Goal: Task Accomplishment & Management: Complete application form

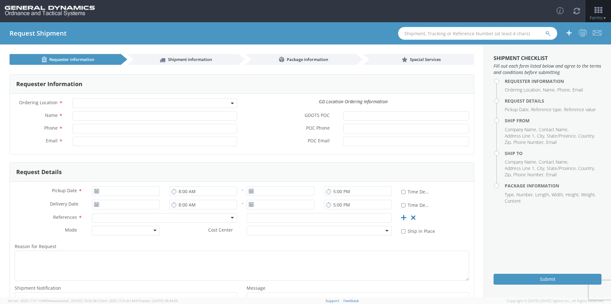
click at [102, 101] on span at bounding box center [155, 104] width 164 height 10
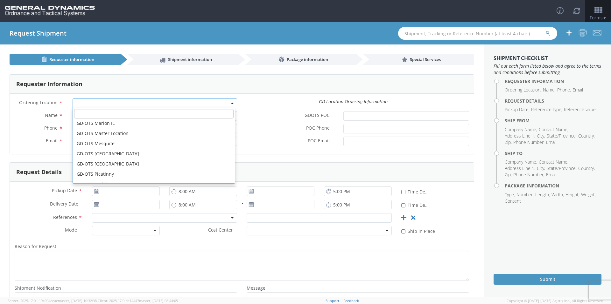
scroll to position [95, 0]
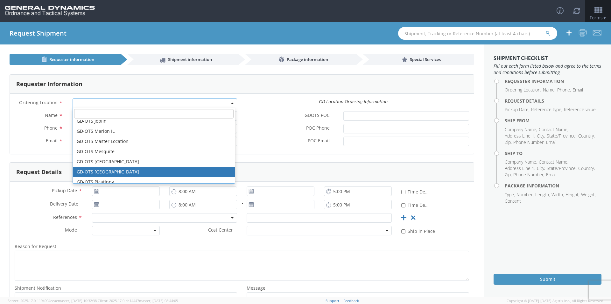
select select "311"
type input "[PERSON_NAME][EMAIL_ADDRESS][DOMAIN_NAME]"
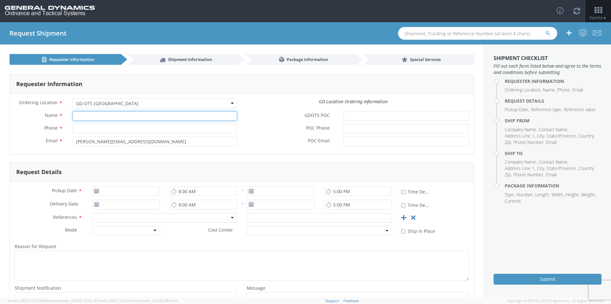
click at [110, 119] on input "Name *" at bounding box center [155, 116] width 164 height 10
type input "[PERSON_NAME]-Edge"
type input "[PHONE_NUMBER]"
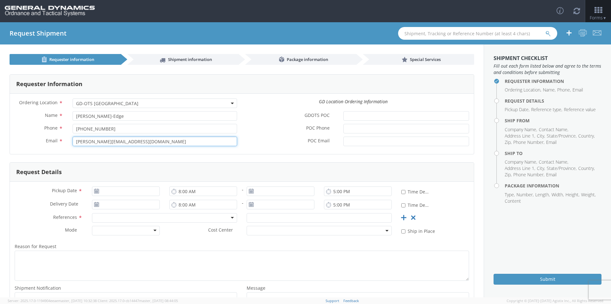
drag, startPoint x: 143, startPoint y: 143, endPoint x: 57, endPoint y: 139, distance: 86.6
click at [57, 139] on div "Email * marie.monarch@gd-ots.com" at bounding box center [126, 142] width 232 height 10
type input "[EMAIL_ADDRESS][PERSON_NAME][DOMAIN_NAME]"
click at [267, 136] on div "POC Phone *" at bounding box center [358, 130] width 232 height 13
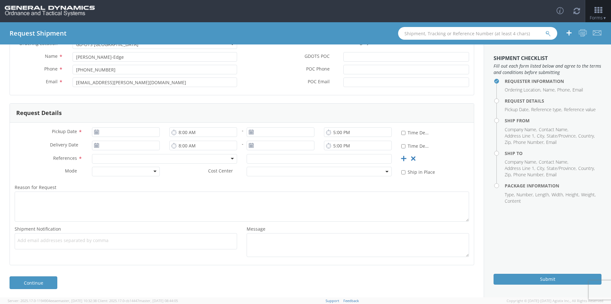
scroll to position [60, 0]
click at [119, 130] on input "[DATE]" at bounding box center [126, 131] width 68 height 10
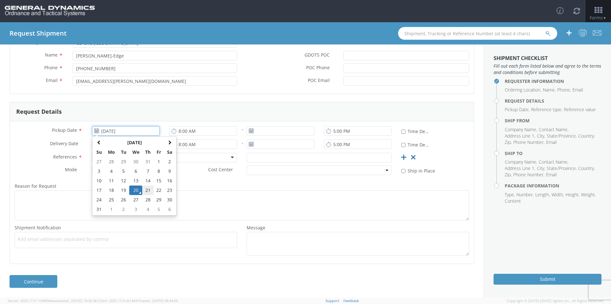
click at [145, 191] on td "21" at bounding box center [147, 191] width 11 height 10
type input "[DATE]"
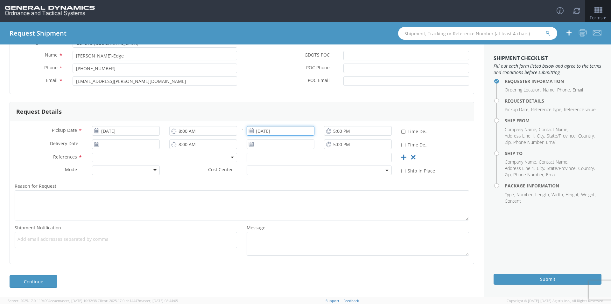
click at [279, 131] on input "[DATE]" at bounding box center [281, 131] width 68 height 10
click at [301, 192] on td "21" at bounding box center [302, 191] width 11 height 10
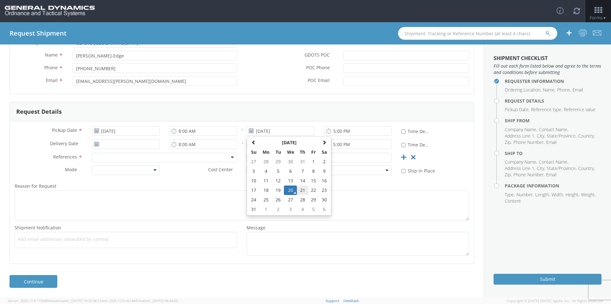
type input "[DATE]"
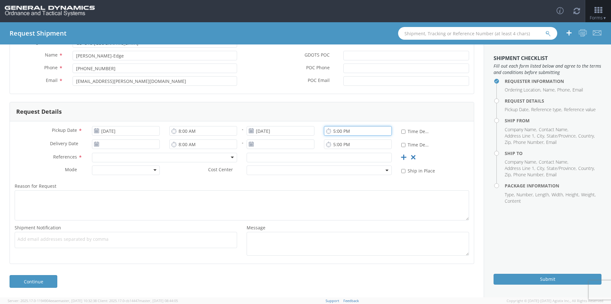
click at [331, 131] on input "5:00 PM" at bounding box center [358, 131] width 68 height 10
type input "3:00 PM"
click at [141, 142] on input "[DATE]" at bounding box center [126, 145] width 68 height 10
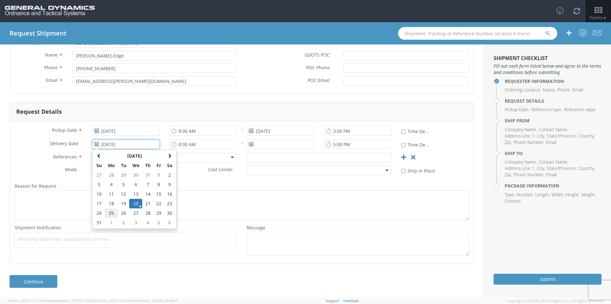
click at [114, 212] on td "25" at bounding box center [111, 214] width 13 height 10
type input "[DATE]"
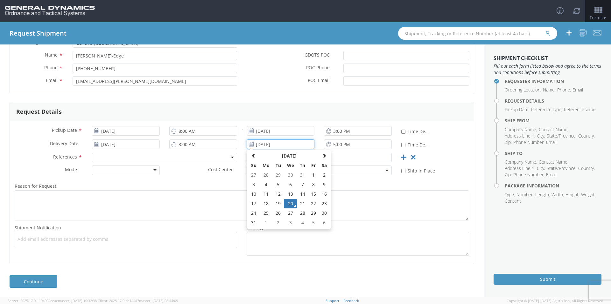
click at [272, 143] on input "[DATE]" at bounding box center [281, 145] width 68 height 10
click at [267, 216] on td "25" at bounding box center [265, 214] width 13 height 10
type input "[DATE]"
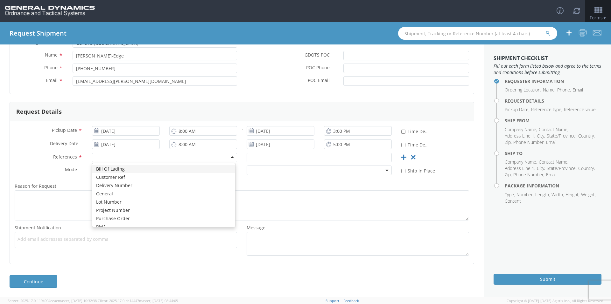
click at [119, 161] on div at bounding box center [164, 158] width 145 height 10
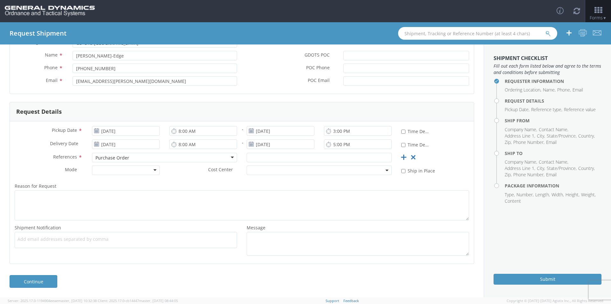
click at [193, 183] on label "Reason for Request *" at bounding box center [242, 186] width 464 height 8
click at [193, 191] on textarea "Reason for Request *" at bounding box center [242, 206] width 454 height 30
click at [193, 183] on label "Reason for Request *" at bounding box center [242, 186] width 464 height 8
click at [193, 191] on textarea "Reason for Request *" at bounding box center [242, 206] width 454 height 30
click at [173, 179] on div "Mode * Air LTL Ocean Small Package TL Cost Center * * Ship in Place" at bounding box center [242, 172] width 464 height 13
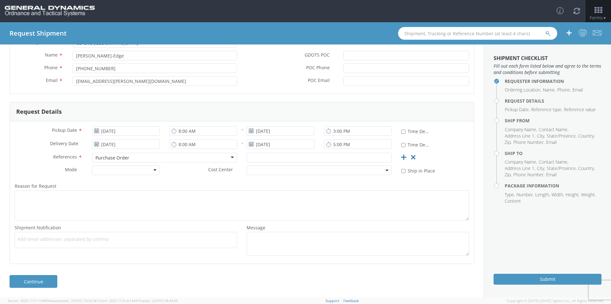
click at [145, 168] on div at bounding box center [126, 171] width 68 height 10
click at [278, 152] on div "Delivery Date * 08/25/2025 8:00 AM - 08/25/2025 5:00 PM * Time Definite" at bounding box center [242, 146] width 464 height 13
click at [274, 159] on input "text" at bounding box center [319, 158] width 145 height 10
type input "54639"
click at [285, 179] on div "Mode * TL TL Air LTL Ocean Small Package TL Cost Center * * Ship in Place" at bounding box center [242, 172] width 464 height 13
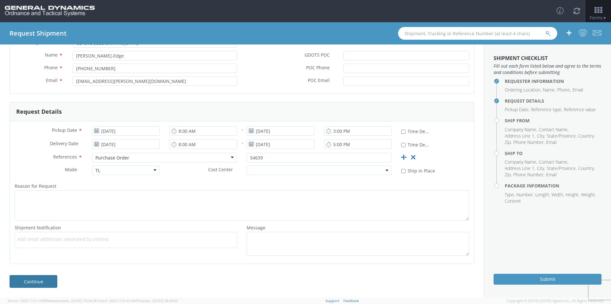
click at [47, 278] on link "Continue" at bounding box center [34, 282] width 48 height 13
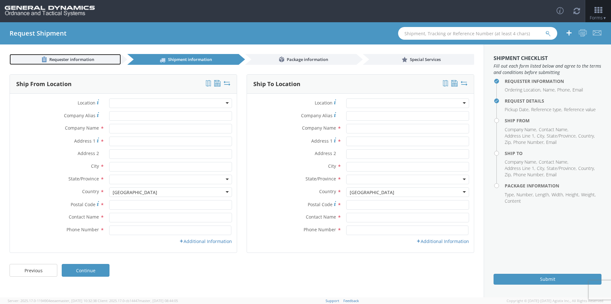
click at [115, 63] on link "Requester information" at bounding box center [65, 59] width 111 height 11
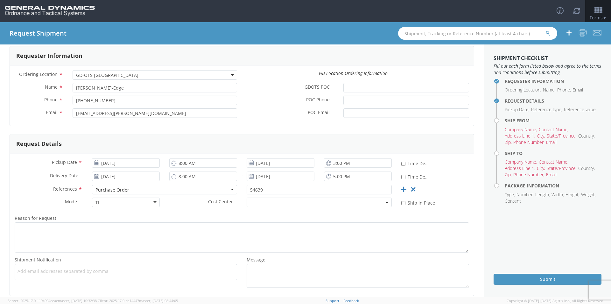
scroll to position [60, 0]
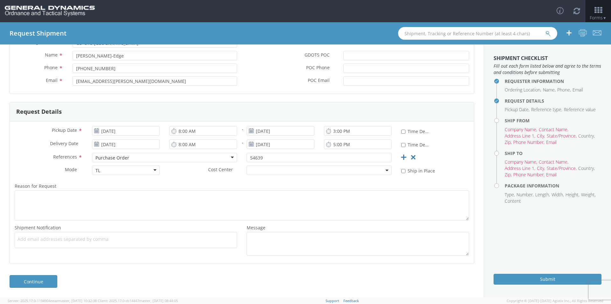
click at [54, 238] on span "Add email addresses separated by comma" at bounding box center [125, 239] width 217 height 6
paste input "[PERSON_NAME][EMAIL_ADDRESS][DOMAIN_NAME]"
type input "[PERSON_NAME][EMAIL_ADDRESS][DOMAIN_NAME]"
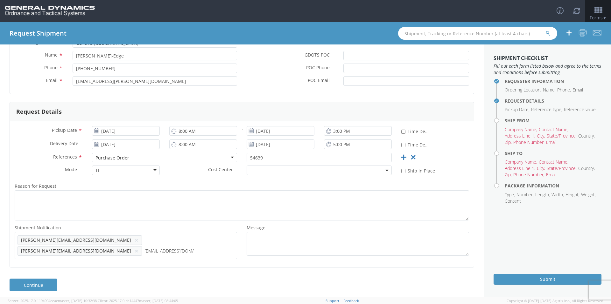
type input "[EMAIL_ADDRESS][DOMAIN_NAME]"
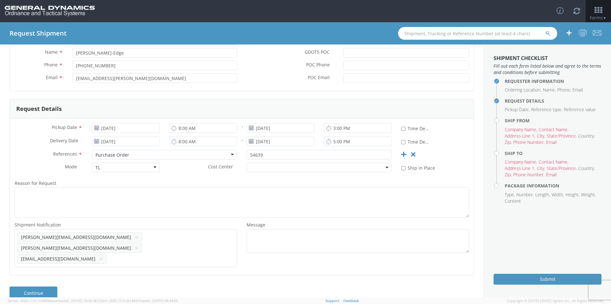
scroll to position [64, 0]
click at [30, 286] on link "Continue" at bounding box center [34, 292] width 48 height 13
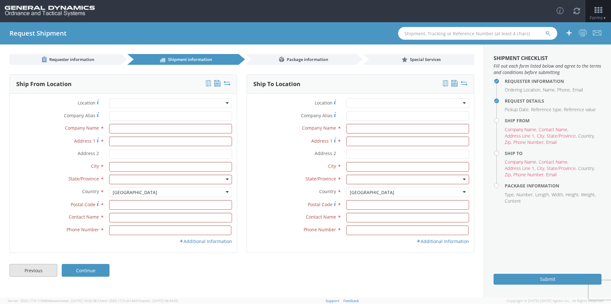
scroll to position [0, 0]
click at [129, 119] on input "Company Alias *" at bounding box center [170, 116] width 123 height 10
type input "[US_STATE] custom mold"
type input "[STREET_ADDRESS][PERSON_NAME]"
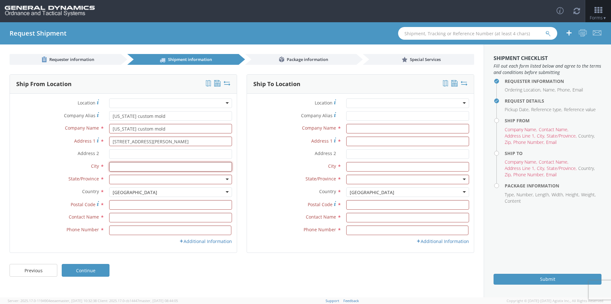
type input "[GEOGRAPHIC_DATA]"
type input "33556"
type input "[PERSON_NAME]"
type input "8133435080"
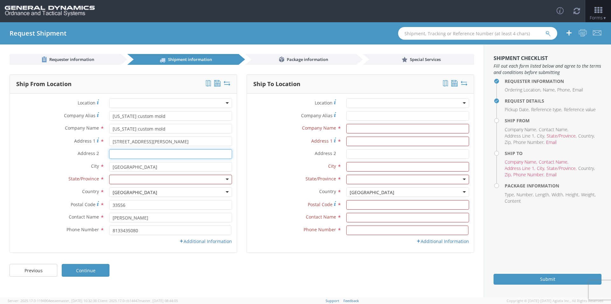
click at [136, 151] on input "Address 2 *" at bounding box center [170, 155] width 123 height 10
type input "111338"
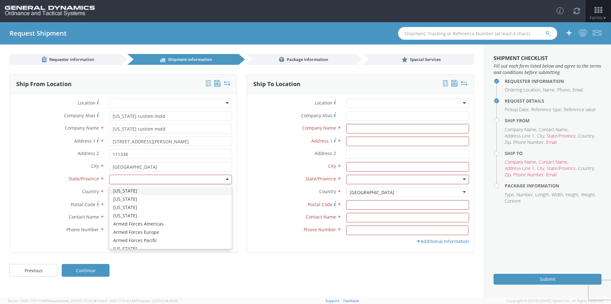
click at [128, 178] on div at bounding box center [170, 180] width 123 height 10
type input "f"
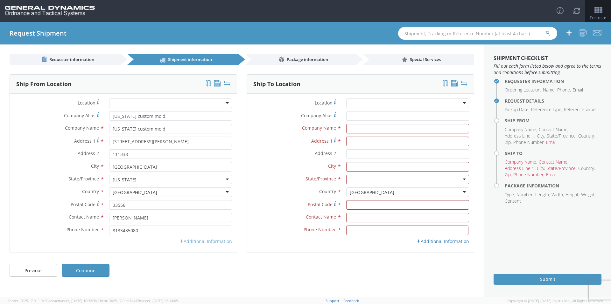
click at [196, 243] on link "Additional Information" at bounding box center [205, 242] width 53 height 6
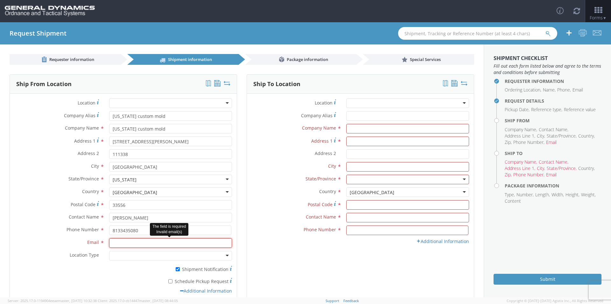
click at [159, 246] on input "Email *" at bounding box center [170, 244] width 123 height 10
type input "[EMAIL_ADDRESS][DOMAIN_NAME]"
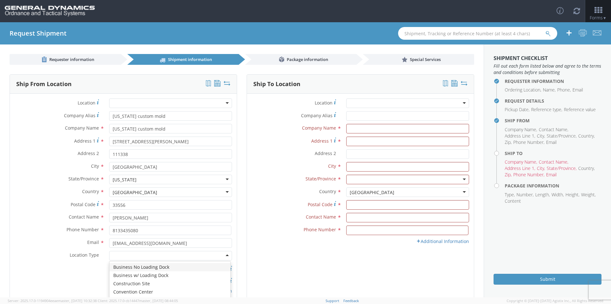
click at [146, 253] on div at bounding box center [170, 256] width 123 height 10
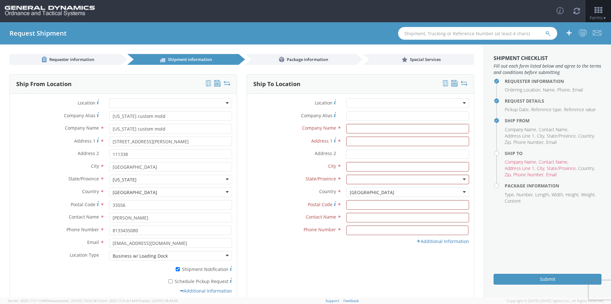
click at [283, 265] on div "Ship To Location Location * GD-OTS [GEOGRAPHIC_DATA] (Commerce) GD-OTS [GEOGRAP…" at bounding box center [360, 188] width 227 height 228
click at [169, 281] on input "* Schedule Pickup Request" at bounding box center [170, 282] width 4 height 4
checkbox input "true"
click at [365, 101] on div at bounding box center [407, 104] width 123 height 10
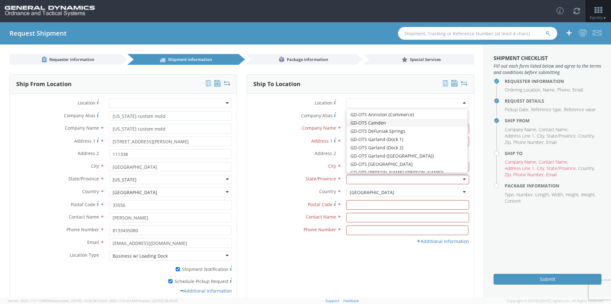
type input "General Dynamics - OTS"
type input "Highway 274"
type input "[GEOGRAPHIC_DATA]"
type input "71701"
type input "[PHONE_NUMBER]"
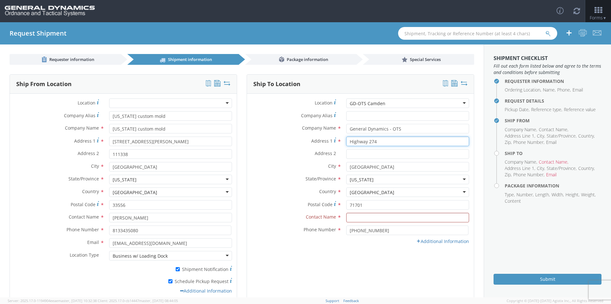
drag, startPoint x: 365, startPoint y: 141, endPoint x: 386, endPoint y: 142, distance: 20.7
click at [386, 142] on input "Highway 274" at bounding box center [407, 142] width 123 height 10
type input "Highway 2"
type input "Highway 203"
click at [293, 174] on div "City * CAMDEN" at bounding box center [360, 168] width 227 height 13
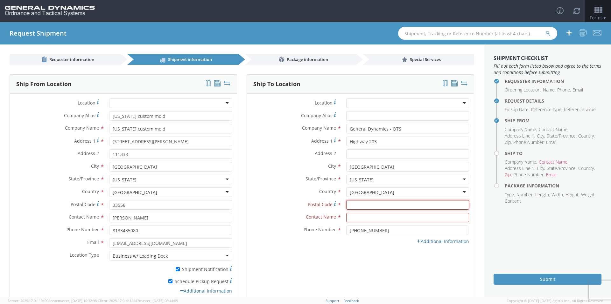
click at [354, 205] on input "Postal Code *" at bounding box center [407, 205] width 123 height 10
type input "71701"
click at [351, 218] on input "text" at bounding box center [407, 218] width 123 height 10
type input "[PERSON_NAME]-Edge"
click at [284, 206] on label "Postal Code *" at bounding box center [294, 204] width 94 height 9
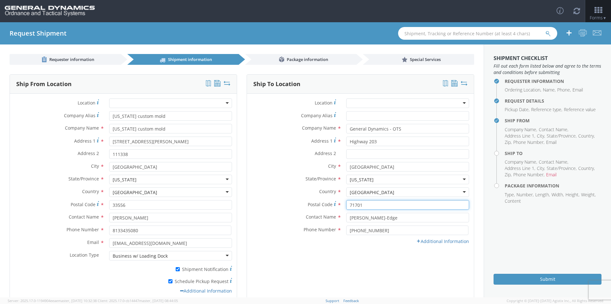
click at [346, 206] on input "71701" at bounding box center [407, 205] width 123 height 10
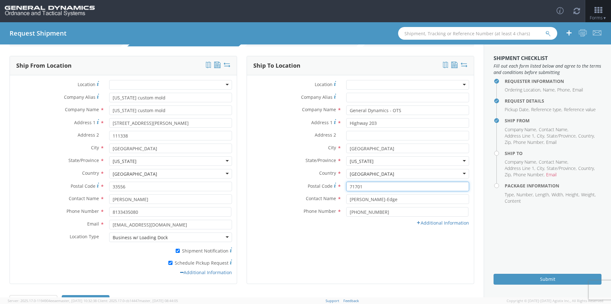
scroll to position [38, 0]
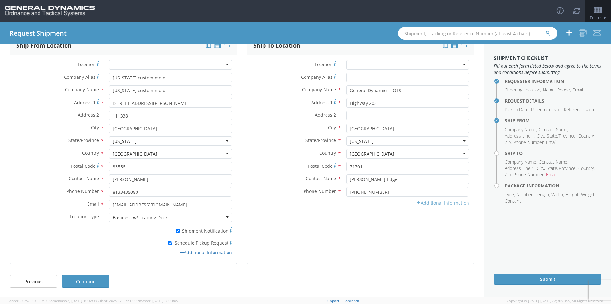
click at [421, 202] on link "Additional Information" at bounding box center [442, 203] width 53 height 6
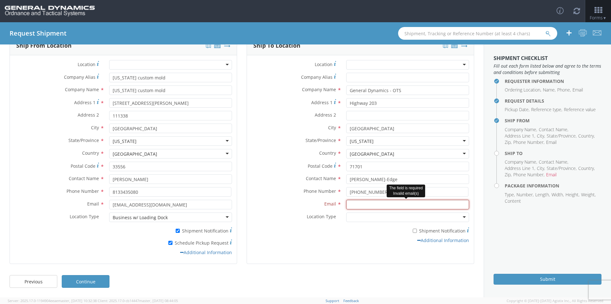
click at [363, 206] on input "Email *" at bounding box center [407, 205] width 123 height 10
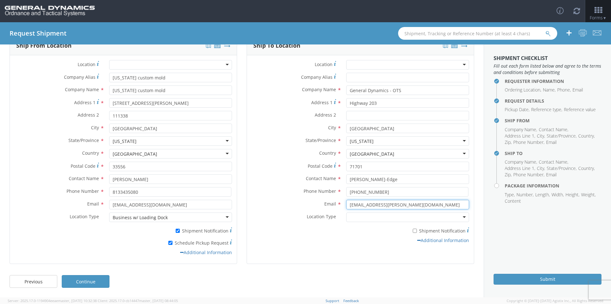
type input "ginji.welch-edge@fla-mold.com"
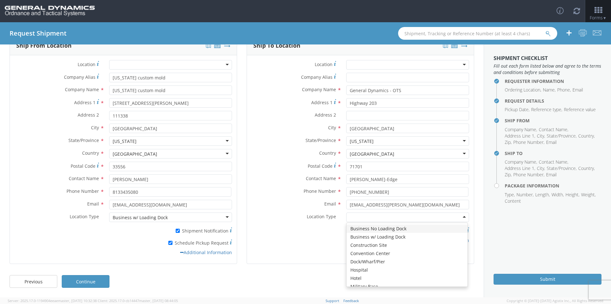
drag, startPoint x: 364, startPoint y: 218, endPoint x: 367, endPoint y: 221, distance: 3.9
click at [365, 218] on div at bounding box center [407, 218] width 123 height 10
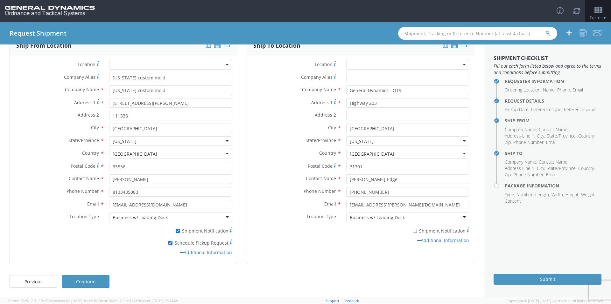
click at [362, 241] on div "Additional Information" at bounding box center [360, 241] width 227 height 6
click at [91, 280] on link "Continue" at bounding box center [86, 282] width 48 height 13
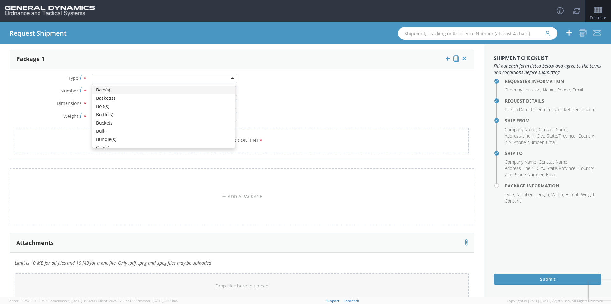
click at [119, 78] on div at bounding box center [164, 79] width 145 height 10
type input "p"
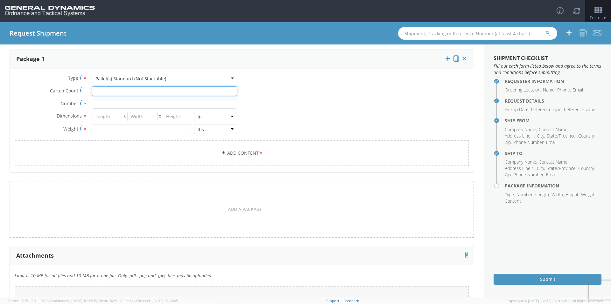
click at [123, 95] on input "Carton Count *" at bounding box center [164, 92] width 145 height 10
type input "30"
type input "39"
type input "35"
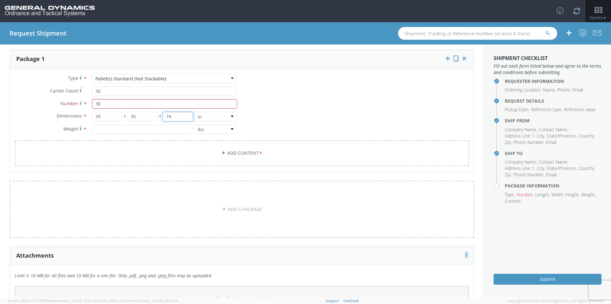
type input "74"
type input "6450"
click at [158, 149] on link "Add Content *" at bounding box center [242, 154] width 454 height 26
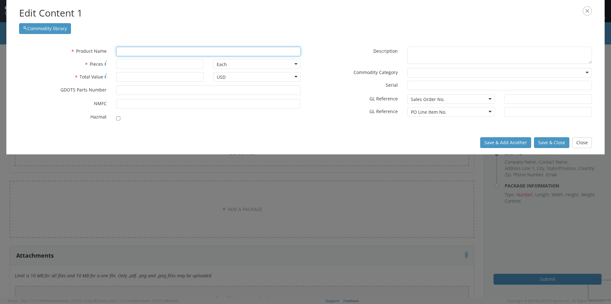
click at [132, 52] on input "text" at bounding box center [208, 52] width 185 height 10
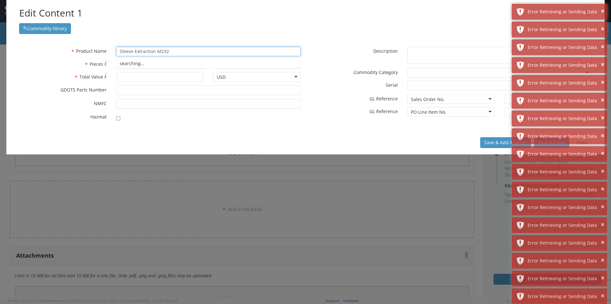
type input "Sleeve Extraction M232"
type input "1800"
type input "15000.00"
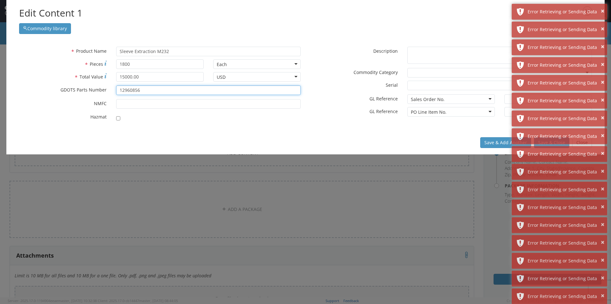
type input "12960856"
click at [342, 158] on div "Edit Content 1 Commodity library * Product Name Sleeve Extraction M232 searchin…" at bounding box center [305, 152] width 611 height 304
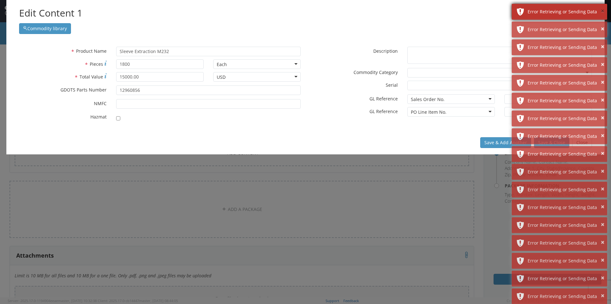
click at [603, 10] on button "×" at bounding box center [602, 11] width 3 height 9
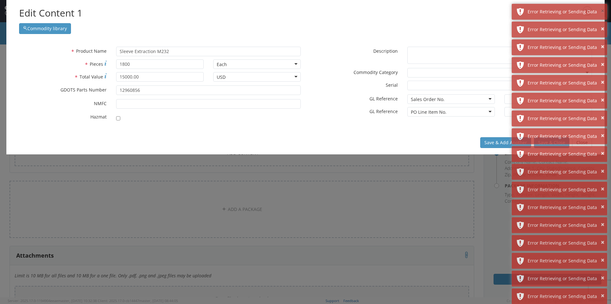
click at [603, 10] on button "×" at bounding box center [602, 11] width 3 height 9
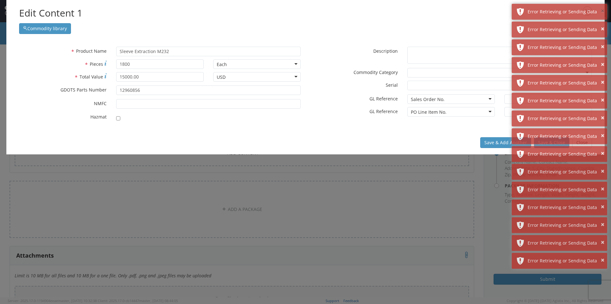
click at [603, 10] on button "×" at bounding box center [602, 11] width 3 height 9
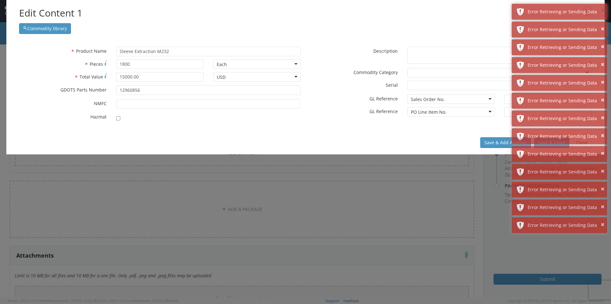
click at [603, 10] on button "×" at bounding box center [602, 11] width 3 height 9
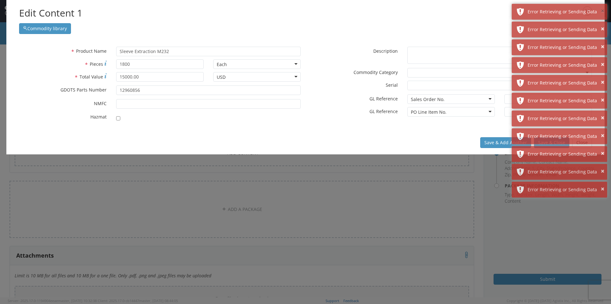
click at [603, 10] on button "×" at bounding box center [602, 11] width 3 height 9
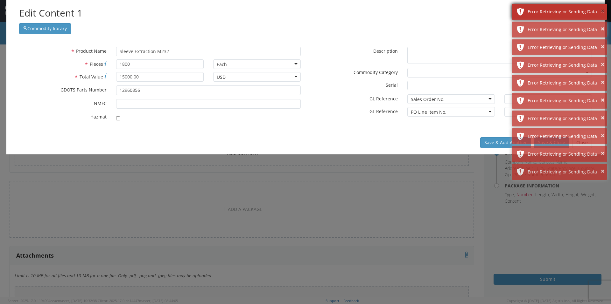
click at [602, 10] on button "×" at bounding box center [602, 11] width 3 height 9
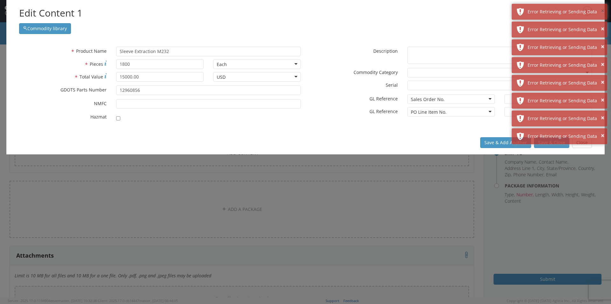
click at [602, 10] on button "×" at bounding box center [602, 11] width 3 height 9
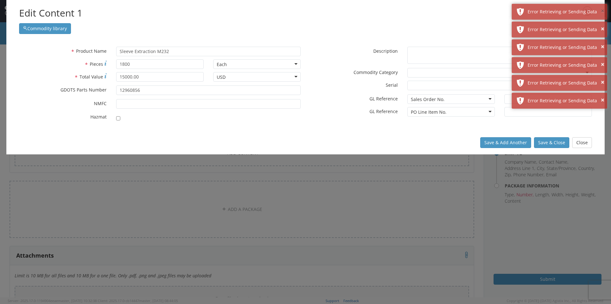
click at [602, 10] on button "×" at bounding box center [602, 11] width 3 height 9
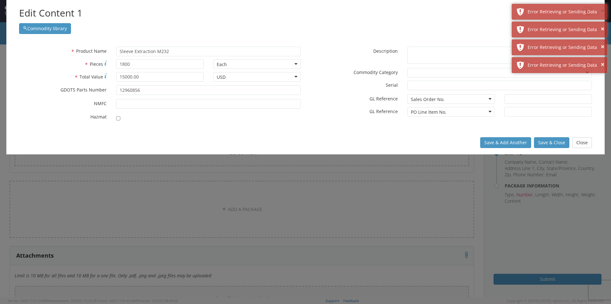
click at [602, 10] on button "×" at bounding box center [602, 11] width 3 height 9
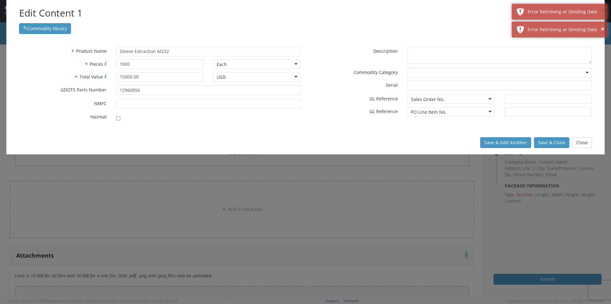
click at [602, 10] on button "×" at bounding box center [602, 11] width 3 height 9
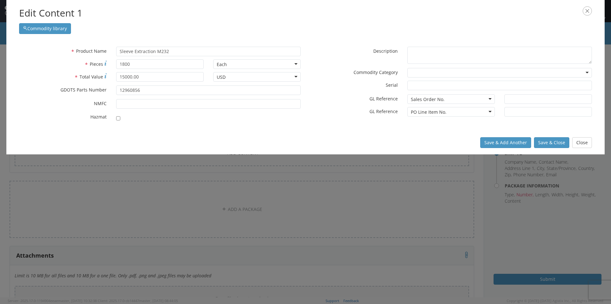
click at [285, 130] on div "* Product Name Sleeve Extraction M232 searching... * Pieces 1800 Each Each Bag …" at bounding box center [305, 85] width 598 height 91
click at [550, 143] on button "Save & Close" at bounding box center [551, 142] width 35 height 11
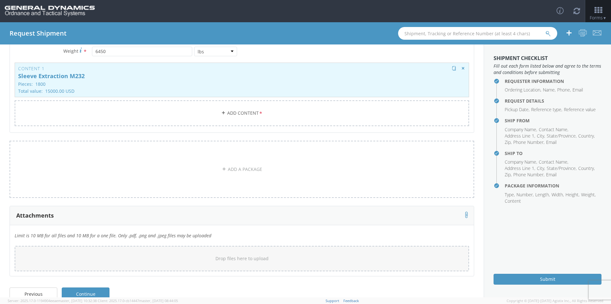
scroll to position [129, 0]
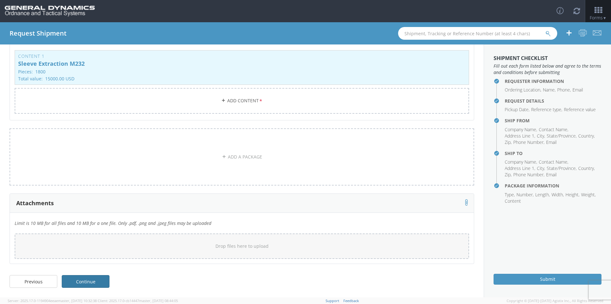
click at [80, 279] on link "Continue" at bounding box center [86, 282] width 48 height 13
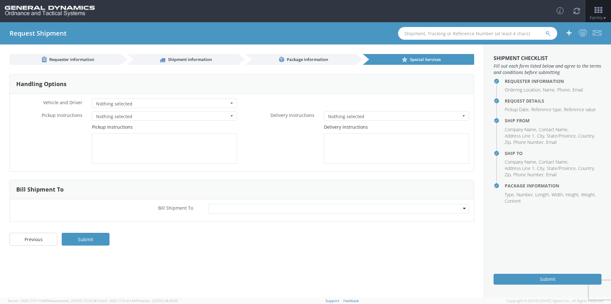
scroll to position [0, 0]
click at [221, 205] on div at bounding box center [338, 209] width 261 height 10
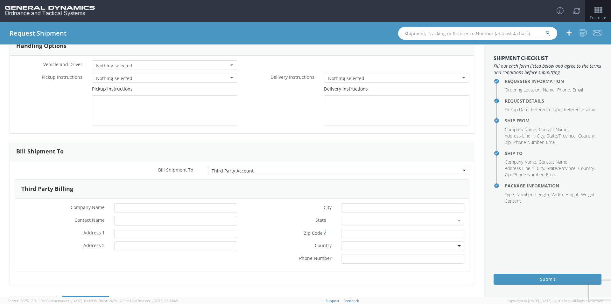
scroll to position [59, 0]
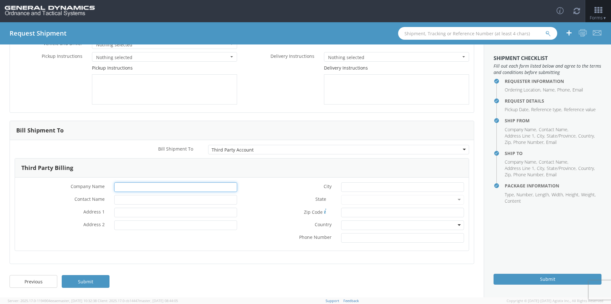
click at [121, 185] on input "* Company Name" at bounding box center [175, 188] width 123 height 10
type input "General Dynamics OTS"
type input "g"
type input "[PERSON_NAME]-Edge"
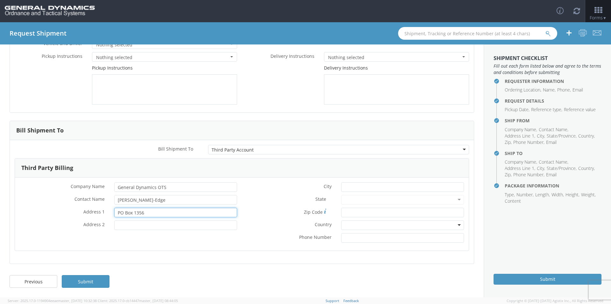
type input "PO Box 1356"
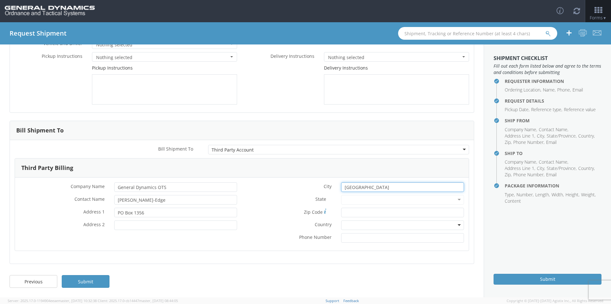
type input "[GEOGRAPHIC_DATA]"
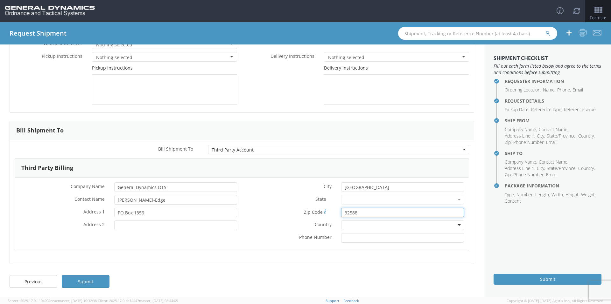
type input "32588"
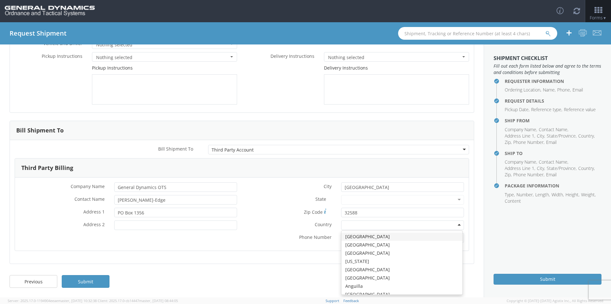
type input "u"
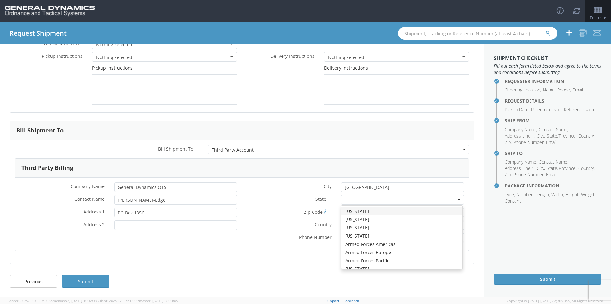
type input "f"
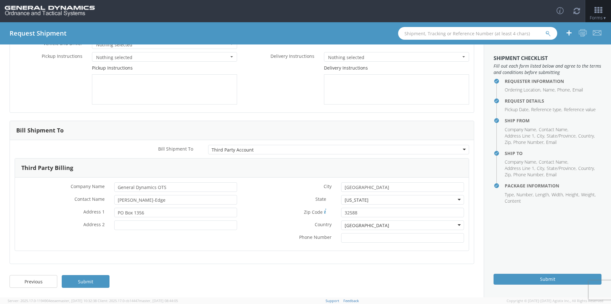
click at [264, 241] on label "* Phone Number" at bounding box center [289, 237] width 94 height 7
click at [341, 241] on input "* Phone Number" at bounding box center [402, 239] width 123 height 10
click at [263, 245] on div "* City Niceville State * Florida Florida Alabama Alaska Arizona Arkansas Armed …" at bounding box center [355, 215] width 227 height 64
click at [101, 283] on link "Submit" at bounding box center [86, 282] width 48 height 13
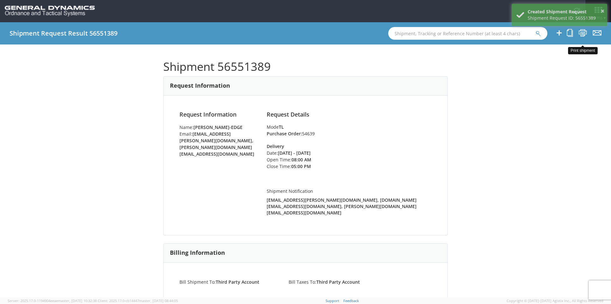
click at [580, 35] on icon at bounding box center [582, 33] width 9 height 8
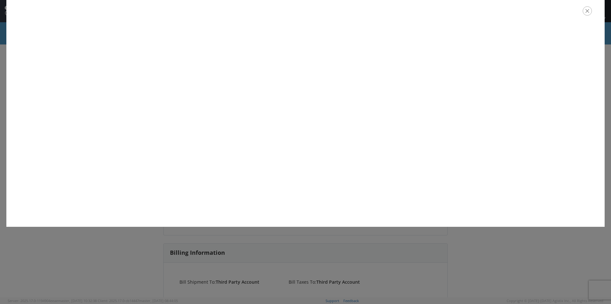
click at [586, 11] on icon "button" at bounding box center [587, 10] width 9 height 9
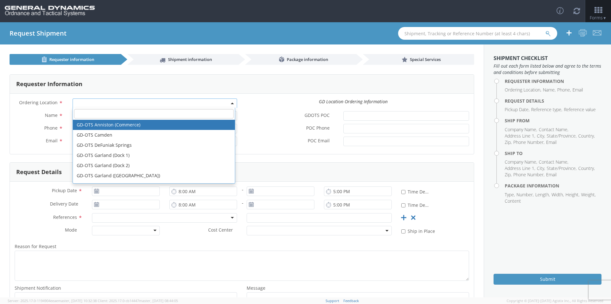
click at [80, 104] on span at bounding box center [155, 104] width 164 height 10
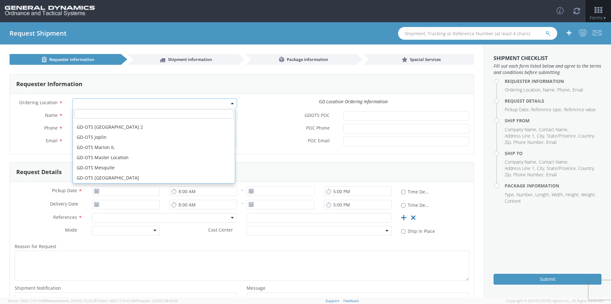
scroll to position [95, 0]
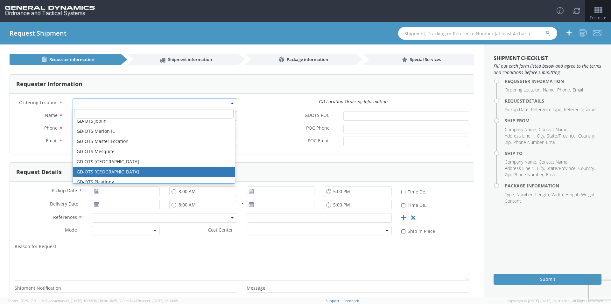
select select "311"
type input "[PERSON_NAME][EMAIL_ADDRESS][DOMAIN_NAME]"
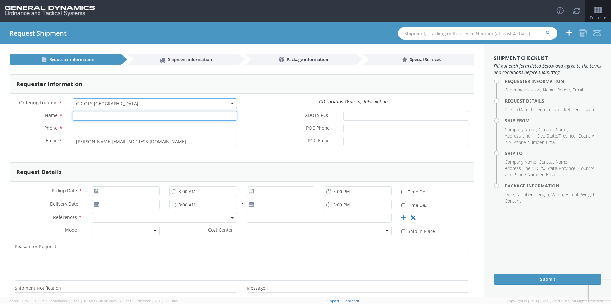
click at [126, 115] on input "Name *" at bounding box center [155, 116] width 164 height 10
type input "[PERSON_NAME]-Edge"
type input "[PHONE_NUMBER]"
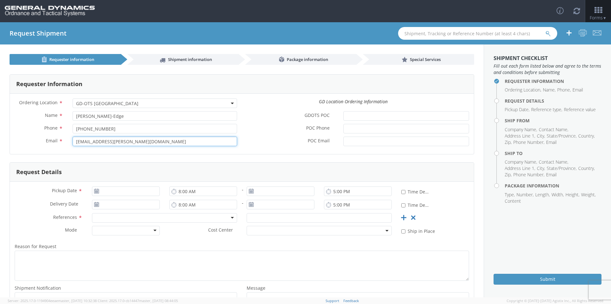
type input "[EMAIL_ADDRESS][PERSON_NAME][DOMAIN_NAME]"
click at [274, 141] on label "POC Email *" at bounding box center [290, 141] width 97 height 8
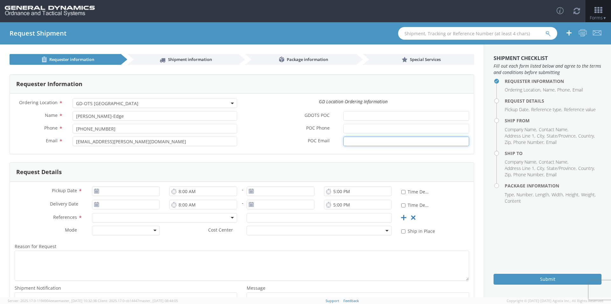
click at [343, 141] on input "POC Email *" at bounding box center [406, 142] width 126 height 10
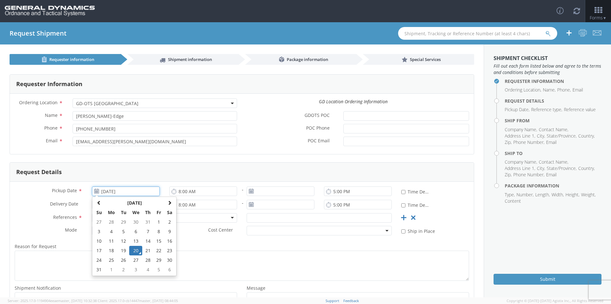
click at [143, 193] on input "[DATE]" at bounding box center [126, 192] width 68 height 10
click at [150, 251] on td "21" at bounding box center [147, 251] width 11 height 10
type input "[DATE]"
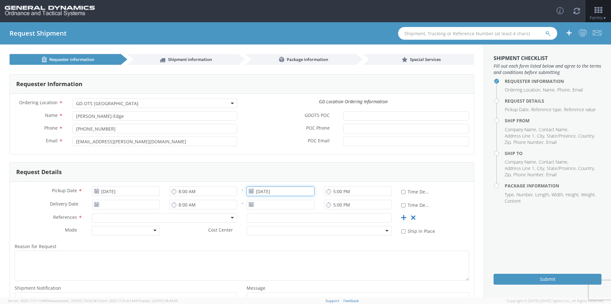
click at [269, 191] on input "[DATE]" at bounding box center [281, 192] width 68 height 10
click at [303, 253] on td "21" at bounding box center [302, 251] width 11 height 10
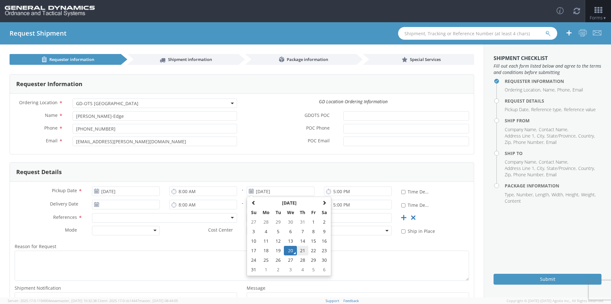
type input "[DATE]"
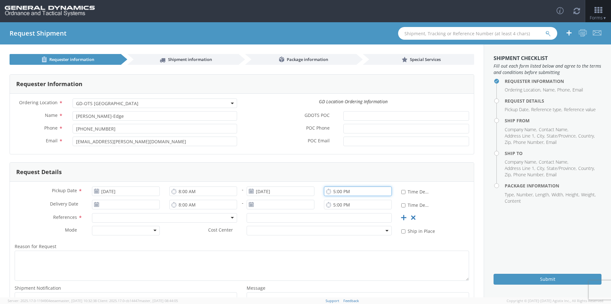
click at [330, 192] on input "5:00 PM" at bounding box center [358, 192] width 68 height 10
type input "3:00 PM"
click at [136, 207] on input "Delivery Date *" at bounding box center [126, 205] width 68 height 10
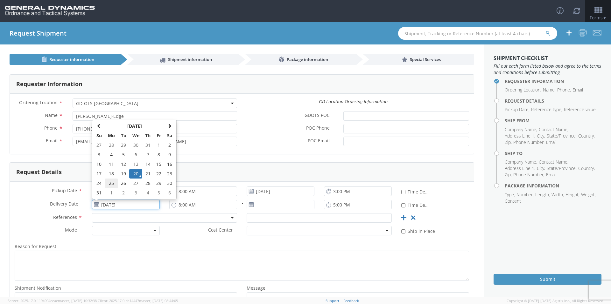
click at [106, 185] on td "25" at bounding box center [111, 184] width 13 height 10
type input "[DATE]"
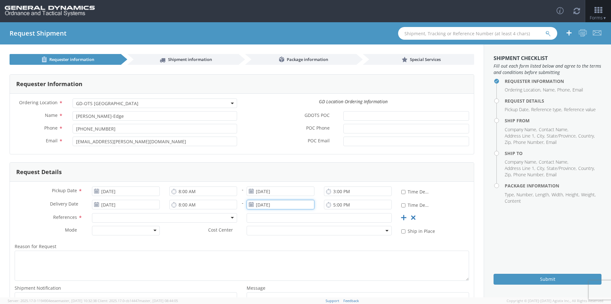
click at [288, 205] on input "[DATE]" at bounding box center [281, 205] width 68 height 10
click at [263, 187] on td "25" at bounding box center [265, 184] width 13 height 10
type input "[DATE]"
click at [150, 218] on div at bounding box center [164, 218] width 145 height 10
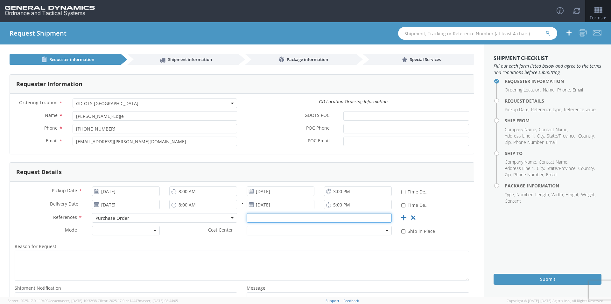
click at [267, 221] on input "text" at bounding box center [319, 218] width 145 height 10
type input "54639"
click at [140, 233] on div at bounding box center [126, 231] width 68 height 10
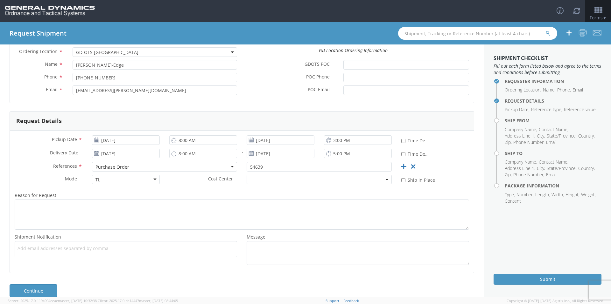
scroll to position [60, 0]
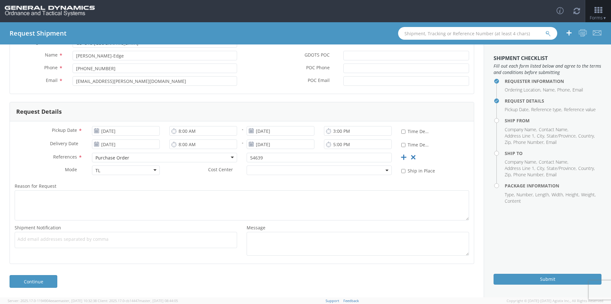
click at [54, 241] on span "Add email addresses separated by comma" at bounding box center [125, 239] width 217 height 6
paste input "[PERSON_NAME][EMAIL_ADDRESS][DOMAIN_NAME]"
type input "[PERSON_NAME][EMAIL_ADDRESS][DOMAIN_NAME]"
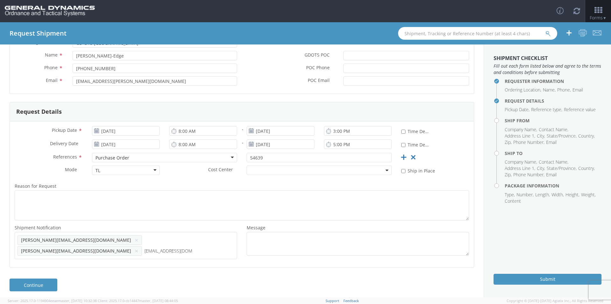
type input "[EMAIL_ADDRESS][DOMAIN_NAME]"
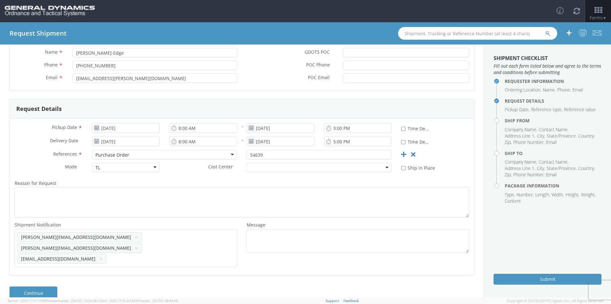
scroll to position [64, 0]
click at [47, 286] on link "Continue" at bounding box center [34, 292] width 48 height 13
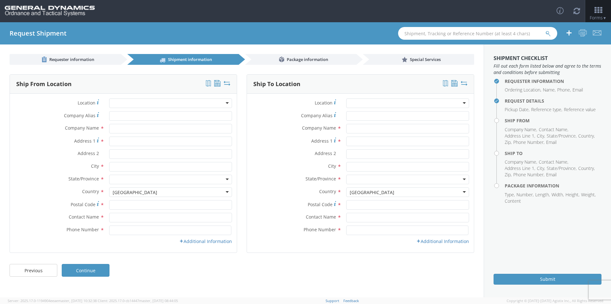
scroll to position [0, 0]
click at [149, 117] on input "Company Alias *" at bounding box center [170, 116] width 123 height 10
type input "[US_STATE] custom mold"
type input "[STREET_ADDRESS][PERSON_NAME]"
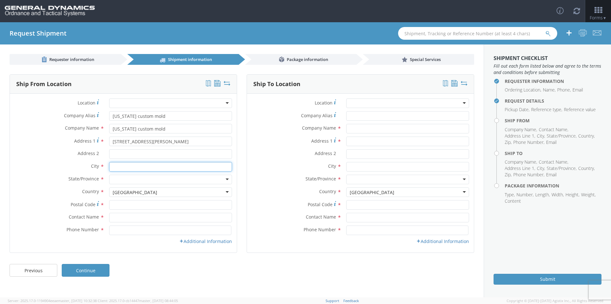
type input "[GEOGRAPHIC_DATA]"
type input "33556"
type input "[PERSON_NAME]"
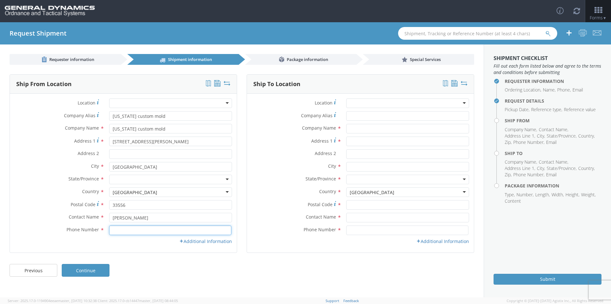
type input "8133435080"
click at [131, 153] on input "Address 2 *" at bounding box center [170, 155] width 123 height 10
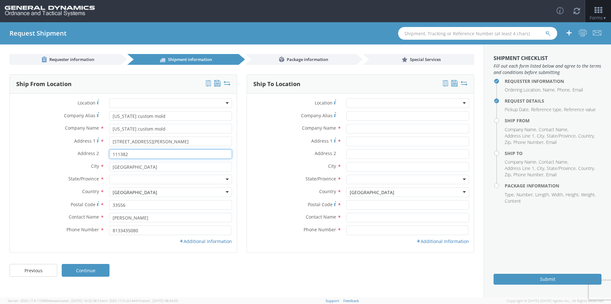
type input "111382"
click at [135, 182] on div at bounding box center [170, 180] width 123 height 10
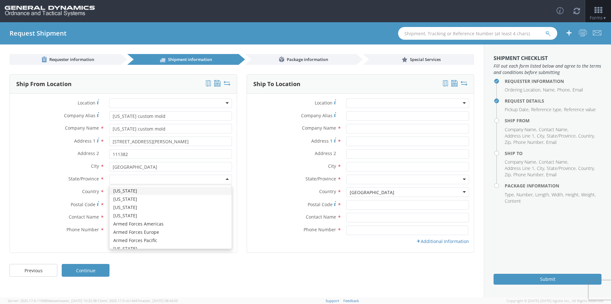
type input "f"
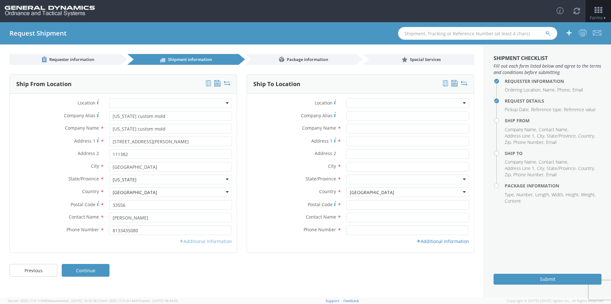
click at [186, 241] on link "Additional Information" at bounding box center [205, 242] width 53 height 6
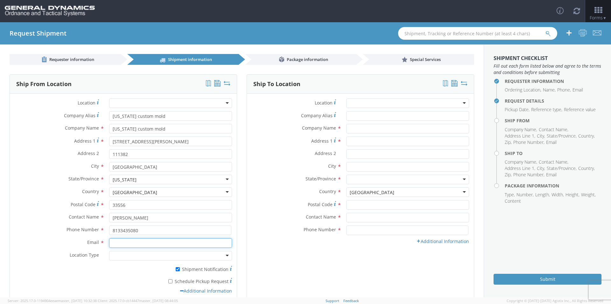
click at [149, 247] on input "Email *" at bounding box center [170, 244] width 123 height 10
type input "[EMAIL_ADDRESS][DOMAIN_NAME]"
click at [151, 255] on div at bounding box center [170, 256] width 123 height 10
click at [169, 282] on input "* Schedule Pickup Request" at bounding box center [170, 282] width 4 height 4
checkbox input "true"
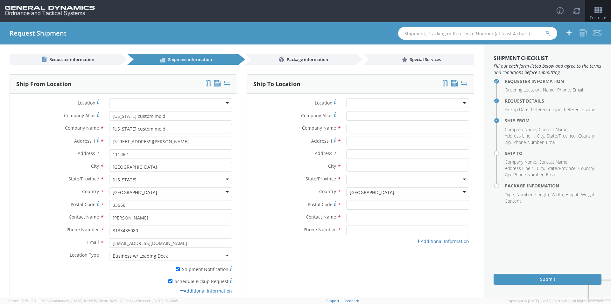
click at [248, 276] on div "Ship To Location Location * GD-OTS [GEOGRAPHIC_DATA] (Commerce) GD-OTS [GEOGRAP…" at bounding box center [360, 188] width 227 height 228
click at [358, 116] on input "Company Alias *" at bounding box center [407, 116] width 123 height 10
click at [358, 103] on div at bounding box center [407, 104] width 123 height 10
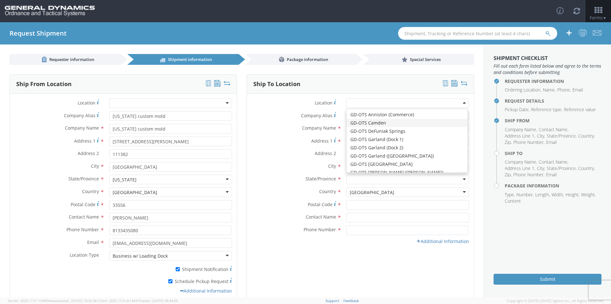
type input "General Dynamics - OTS"
type input "Highway 274"
type input "[GEOGRAPHIC_DATA]"
type input "71701"
type input "[PHONE_NUMBER]"
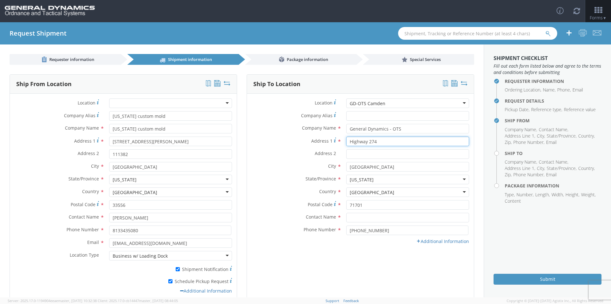
drag, startPoint x: 366, startPoint y: 143, endPoint x: 379, endPoint y: 143, distance: 13.0
click at [379, 143] on input "Highway 274" at bounding box center [407, 142] width 123 height 10
type input "Highway 2"
type input "Highway 203"
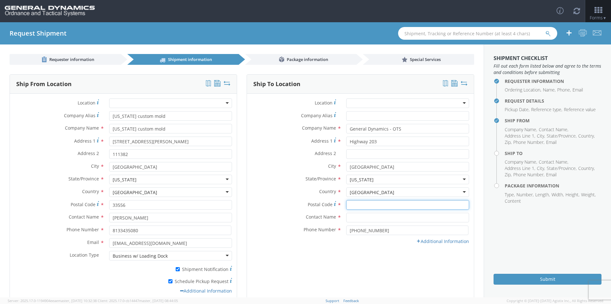
click at [354, 203] on input "Postal Code *" at bounding box center [407, 205] width 123 height 10
type input "71701"
click at [361, 218] on input "text" at bounding box center [407, 218] width 123 height 10
type input "[PERSON_NAME]-Edge"
click at [420, 243] on link "Additional Information" at bounding box center [442, 242] width 53 height 6
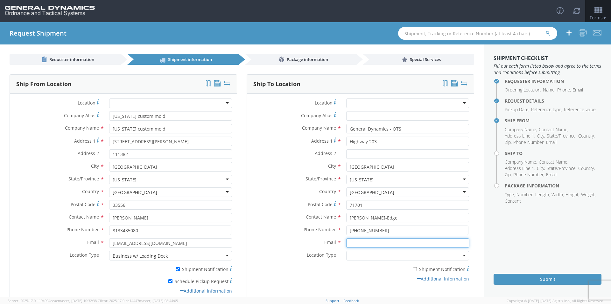
click at [370, 240] on input "Email *" at bounding box center [407, 244] width 123 height 10
type input "[EMAIL_ADDRESS][PERSON_NAME][DOMAIN_NAME]"
drag, startPoint x: 304, startPoint y: 265, endPoint x: 302, endPoint y: 260, distance: 5.7
click at [304, 265] on div "* Shipment Notification" at bounding box center [360, 268] width 227 height 9
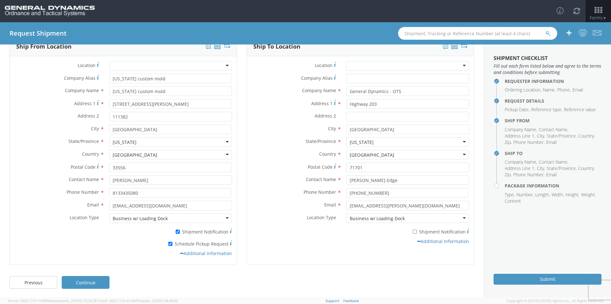
scroll to position [38, 0]
click at [90, 284] on link "Continue" at bounding box center [86, 282] width 48 height 13
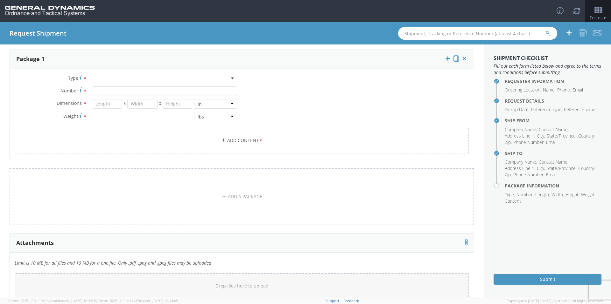
click at [166, 78] on div at bounding box center [164, 79] width 145 height 10
type input "p"
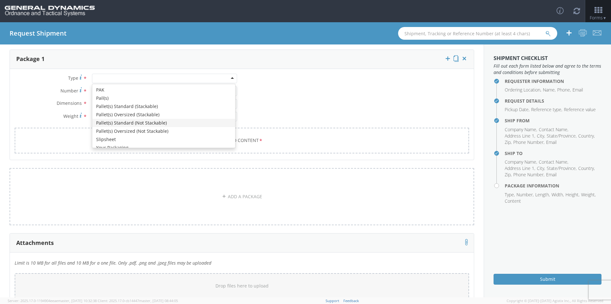
scroll to position [0, 0]
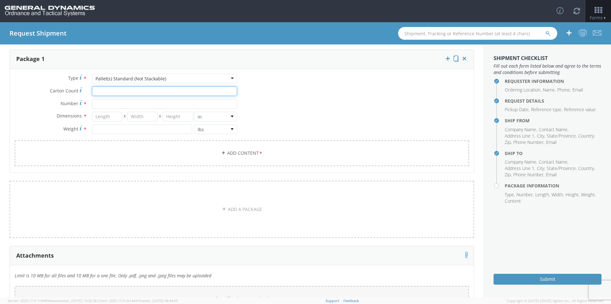
click at [140, 93] on input "Carton Count *" at bounding box center [164, 92] width 145 height 10
type input "30"
type input "39"
type input "35"
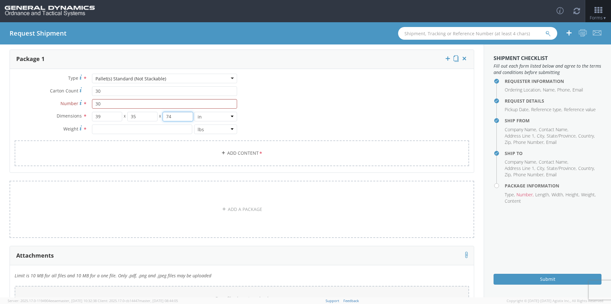
type input "74"
type input "6450"
click at [194, 158] on link "Add Content *" at bounding box center [242, 154] width 454 height 26
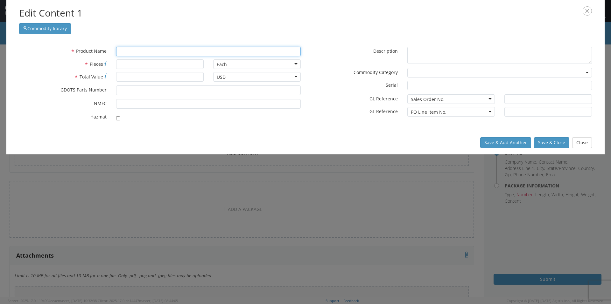
click at [156, 54] on input "text" at bounding box center [208, 52] width 185 height 10
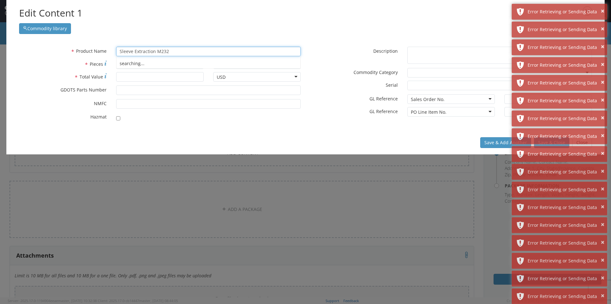
type input "Sleeve Extraction M232"
type input "1800"
type input "15000.00"
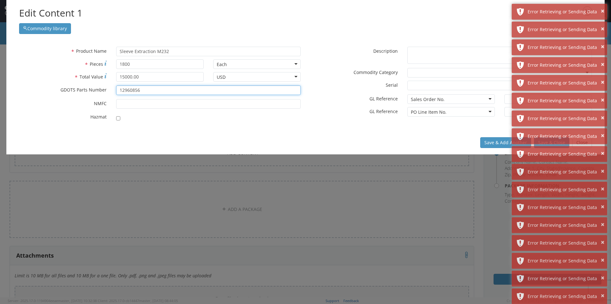
type input "12960856"
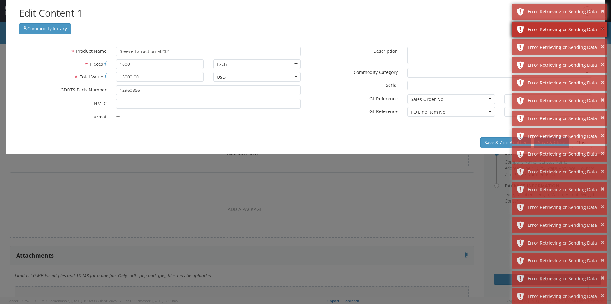
click at [601, 30] on button "×" at bounding box center [602, 28] width 3 height 9
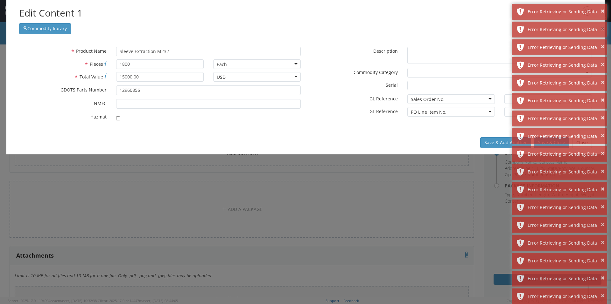
click at [601, 30] on button "×" at bounding box center [602, 28] width 3 height 9
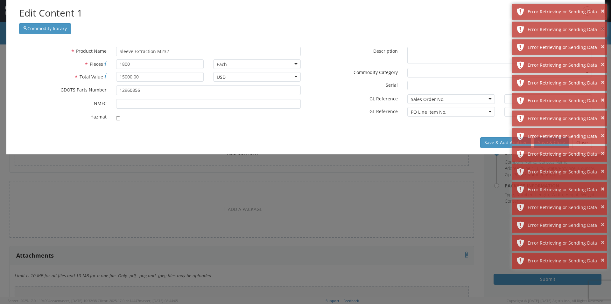
click at [601, 30] on button "×" at bounding box center [602, 28] width 3 height 9
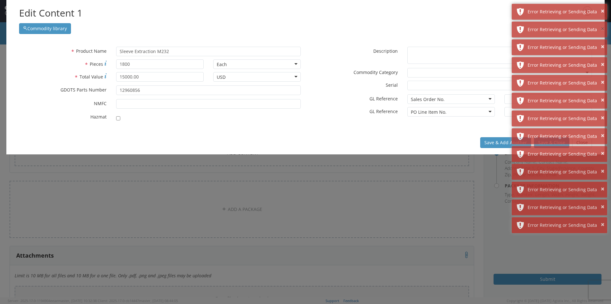
click at [601, 30] on button "×" at bounding box center [602, 28] width 3 height 9
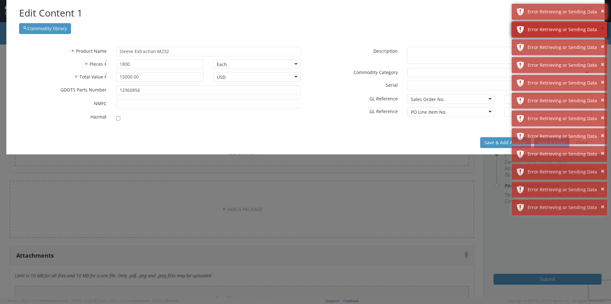
click at [601, 29] on button "×" at bounding box center [602, 28] width 3 height 9
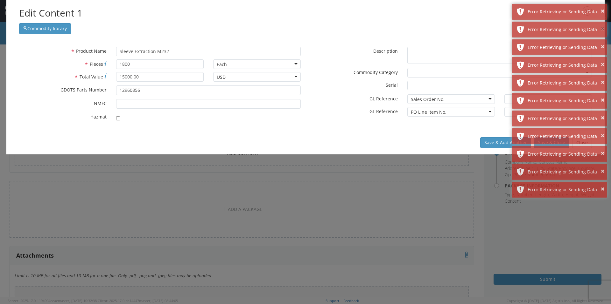
click at [601, 29] on button "×" at bounding box center [602, 28] width 3 height 9
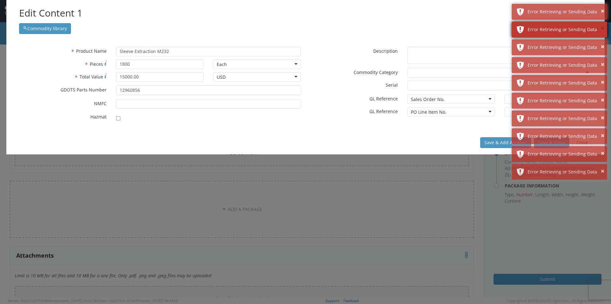
click at [602, 29] on button "×" at bounding box center [602, 28] width 3 height 9
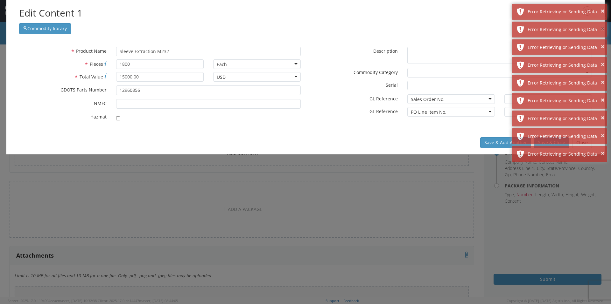
click at [602, 29] on button "×" at bounding box center [602, 28] width 3 height 9
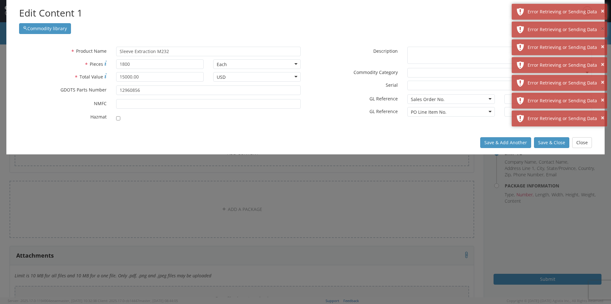
click at [602, 29] on button "×" at bounding box center [602, 28] width 3 height 9
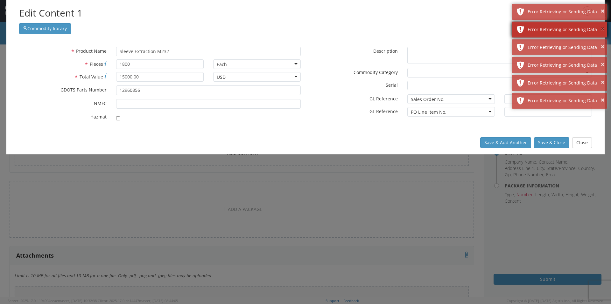
click at [602, 29] on button "×" at bounding box center [602, 28] width 3 height 9
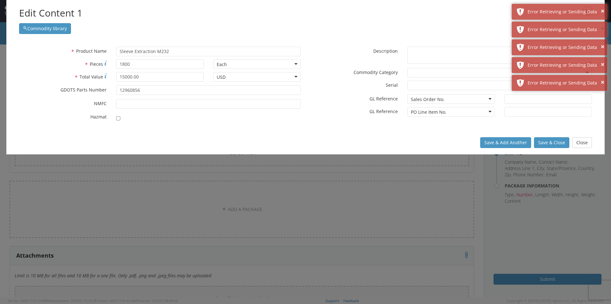
click at [602, 29] on button "×" at bounding box center [602, 28] width 3 height 9
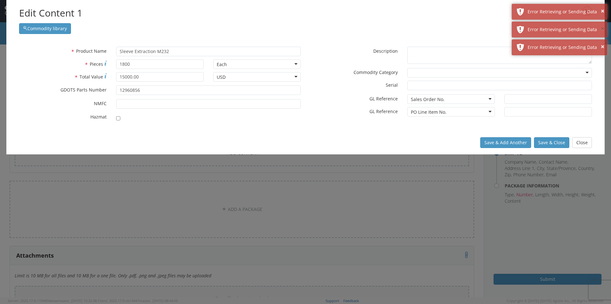
click at [602, 29] on button "×" at bounding box center [602, 28] width 3 height 9
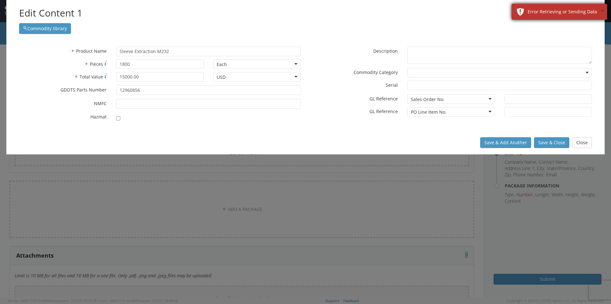
click at [603, 12] on button "×" at bounding box center [602, 11] width 3 height 9
click at [594, 28] on div "Edit Content 1 Commodity library" at bounding box center [305, 20] width 598 height 40
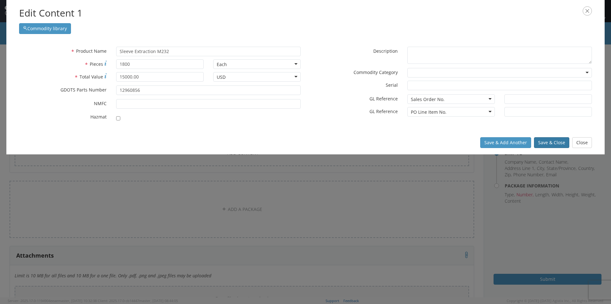
click at [548, 142] on button "Save & Close" at bounding box center [551, 142] width 35 height 11
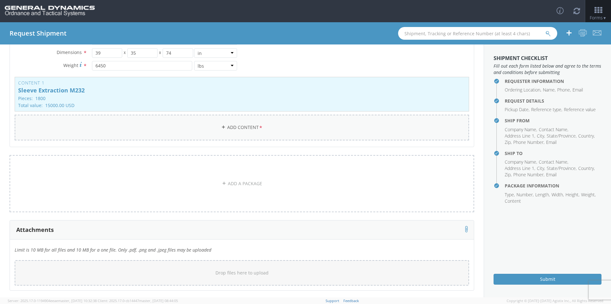
scroll to position [129, 0]
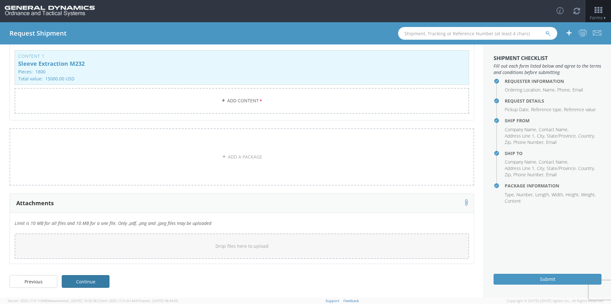
click at [89, 279] on link "Continue" at bounding box center [86, 282] width 48 height 13
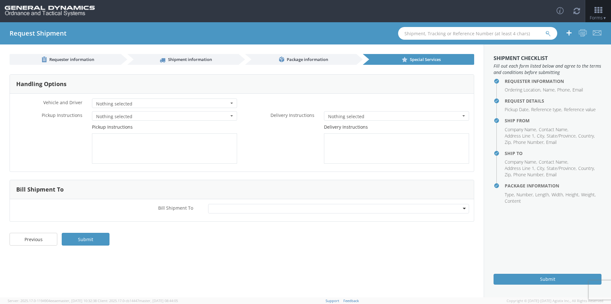
scroll to position [0, 0]
click at [229, 207] on div at bounding box center [338, 209] width 261 height 10
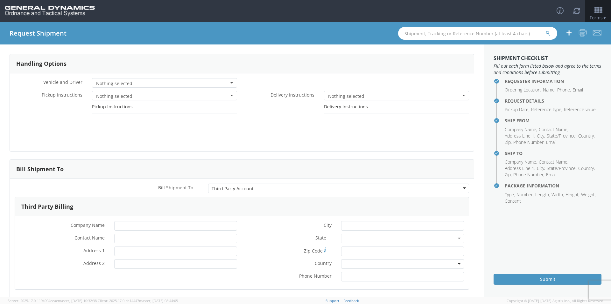
scroll to position [59, 0]
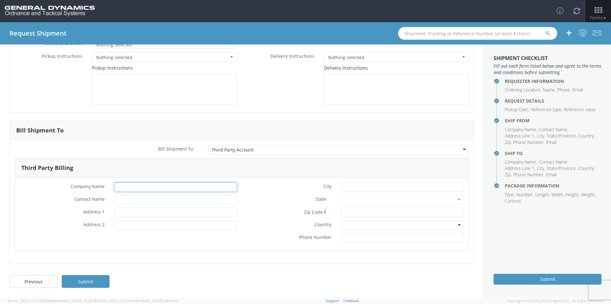
click at [127, 185] on input "* Company Name" at bounding box center [175, 188] width 123 height 10
type input "General Dynamics OTS"
type input "[PERSON_NAME]-Edge"
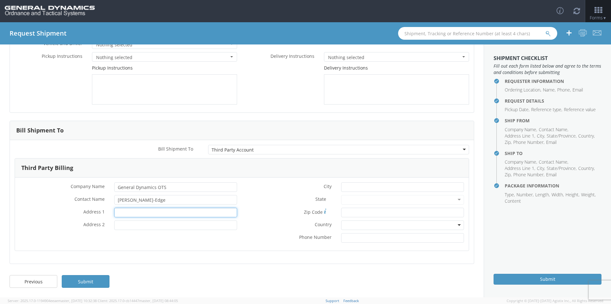
type input "p"
type input "PO Box 1356"
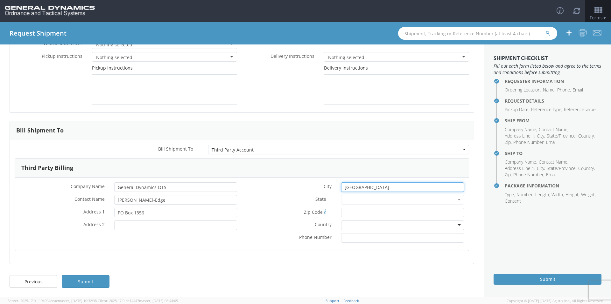
type input "[GEOGRAPHIC_DATA]"
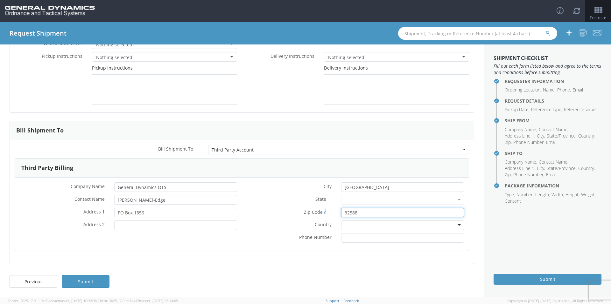
type input "32588"
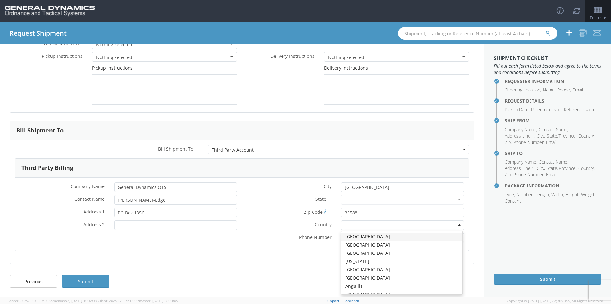
type input "u"
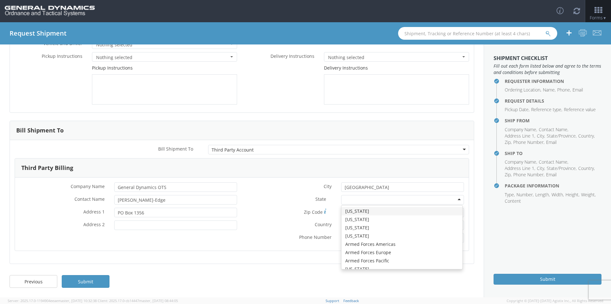
type input "f"
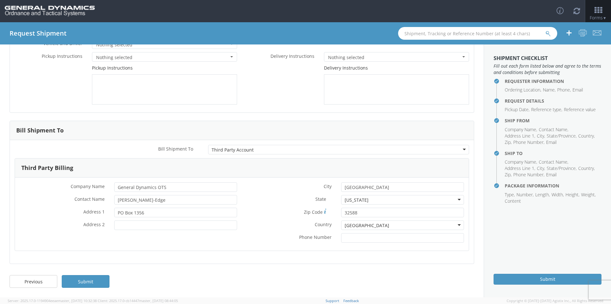
click at [271, 241] on div "* Phone Number" at bounding box center [355, 239] width 227 height 10
click at [94, 284] on link "Submit" at bounding box center [86, 282] width 48 height 13
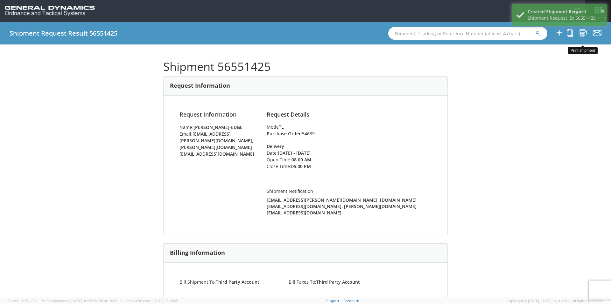
click at [585, 36] on icon at bounding box center [582, 33] width 9 height 8
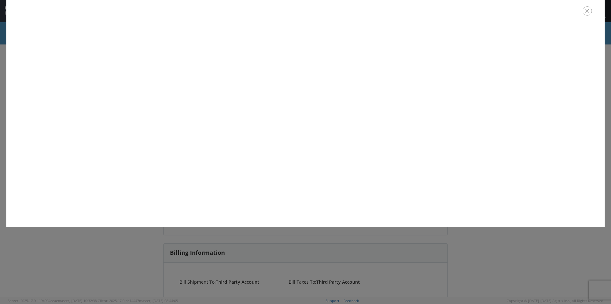
click at [587, 13] on icon "button" at bounding box center [587, 10] width 9 height 9
